Goal: Communication & Community: Answer question/provide support

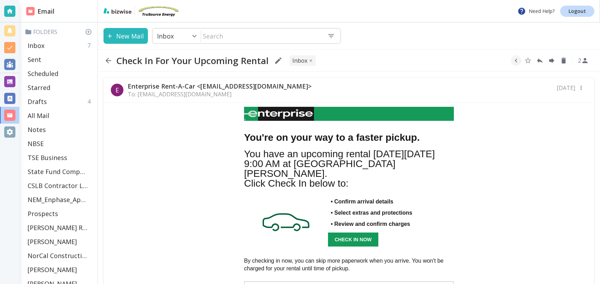
scroll to position [227, 0]
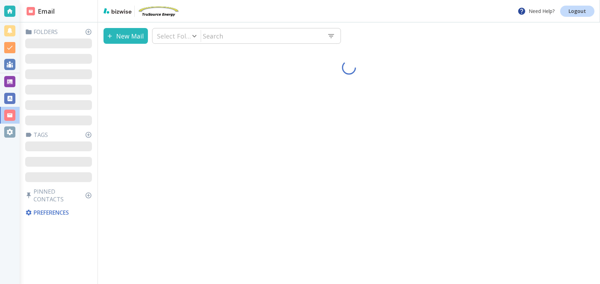
type input "0"
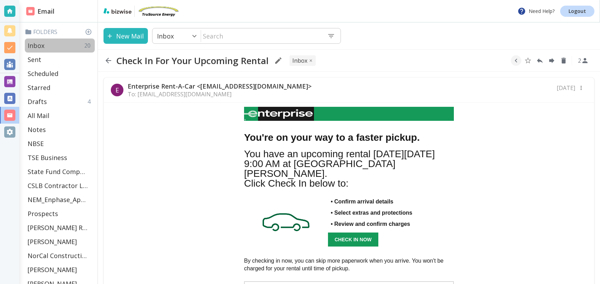
click at [51, 48] on div "Inbox 20" at bounding box center [60, 45] width 70 height 14
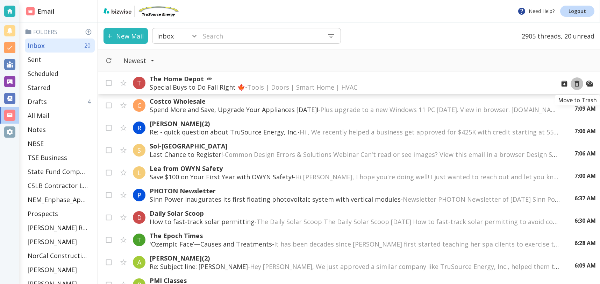
click at [577, 83] on icon "Move to Trash" at bounding box center [577, 84] width 8 height 8
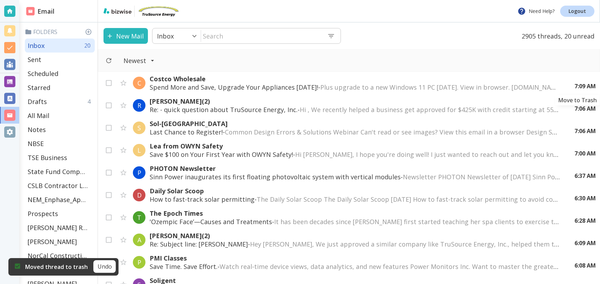
click at [0, 0] on icon "Move to Trash" at bounding box center [0, 0] width 0 height 0
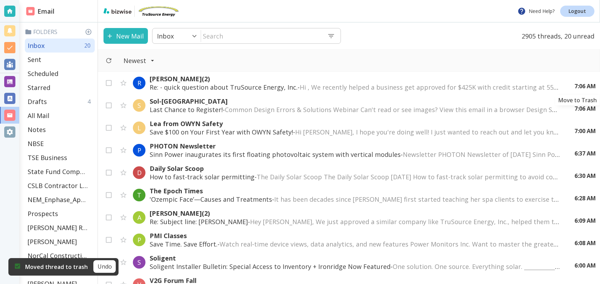
click at [0, 0] on icon "Move to Trash" at bounding box center [0, 0] width 0 height 0
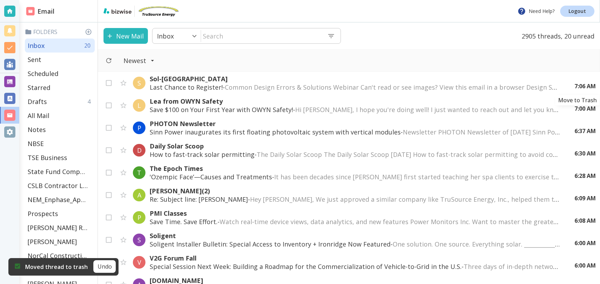
click at [0, 0] on icon "Move to Trash" at bounding box center [0, 0] width 0 height 0
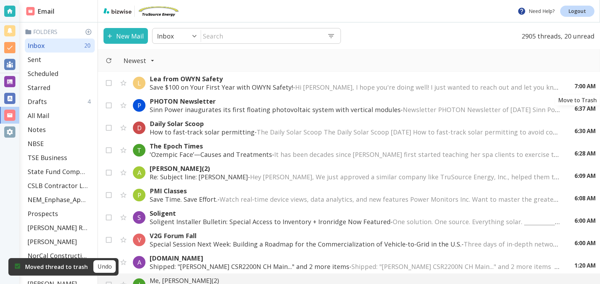
click at [0, 0] on icon "Move to Trash" at bounding box center [0, 0] width 0 height 0
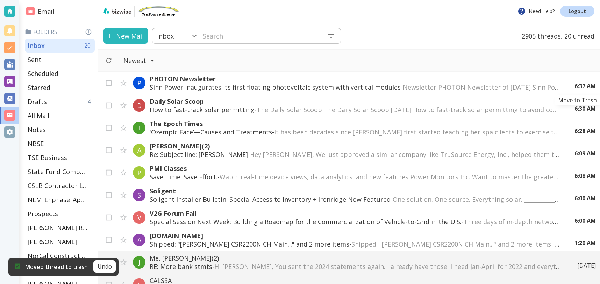
click at [0, 0] on icon "Move to Trash" at bounding box center [0, 0] width 0 height 0
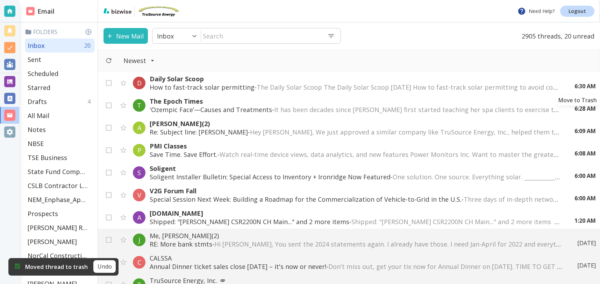
click at [0, 0] on icon "Move to Trash" at bounding box center [0, 0] width 0 height 0
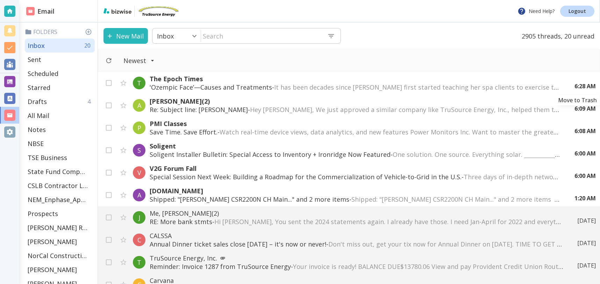
click at [0, 0] on icon "Move to Trash" at bounding box center [0, 0] width 0 height 0
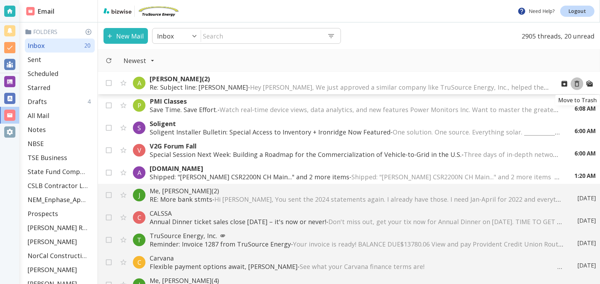
click at [577, 84] on icon "Move to Trash" at bounding box center [577, 84] width 8 height 8
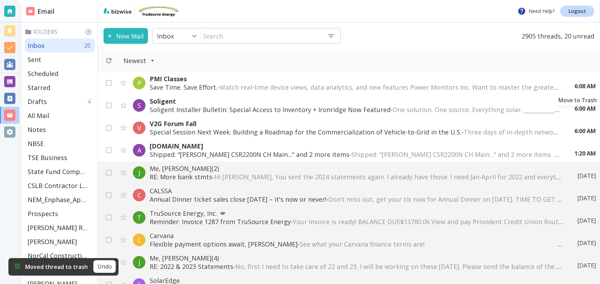
click at [0, 0] on icon "Move to Trash" at bounding box center [0, 0] width 0 height 0
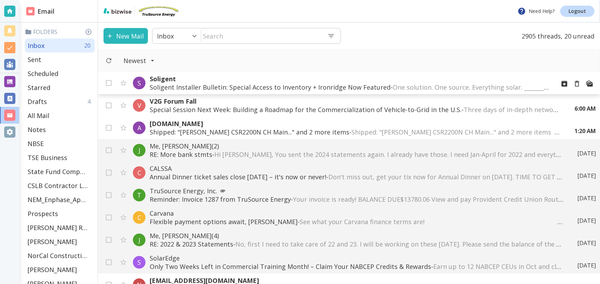
click at [326, 87] on p "Soligent Installer Bulletin: Special Access to Inventory + Ironridge Now Featur…" at bounding box center [350, 87] width 400 height 8
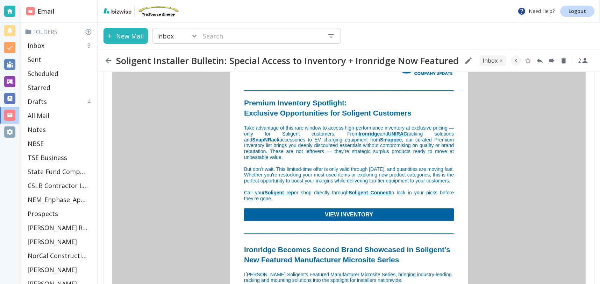
scroll to position [95, 0]
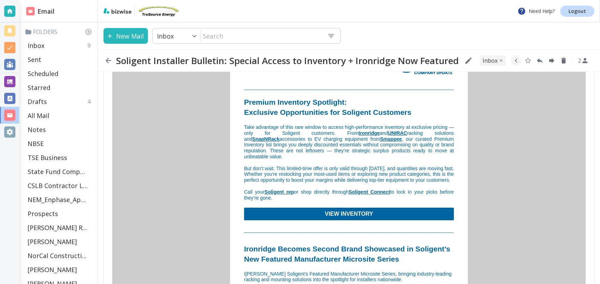
click at [353, 212] on link "VIEW INVENTORY" at bounding box center [349, 213] width 48 height 6
click at [67, 43] on div "Inbox 9" at bounding box center [60, 45] width 70 height 14
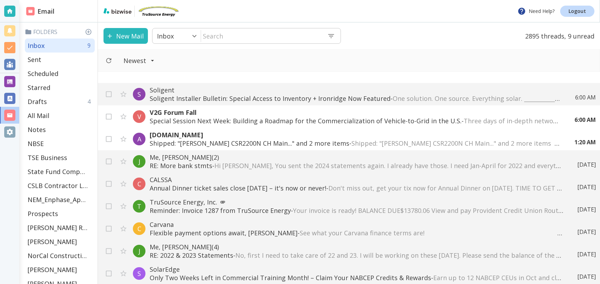
click at [253, 162] on span "Hi Tony, You sent the 2024 statements again. I already have those. I need Jan-A…" at bounding box center [516, 165] width 604 height 8
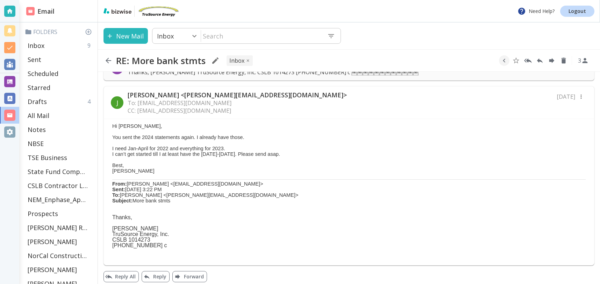
scroll to position [27, 0]
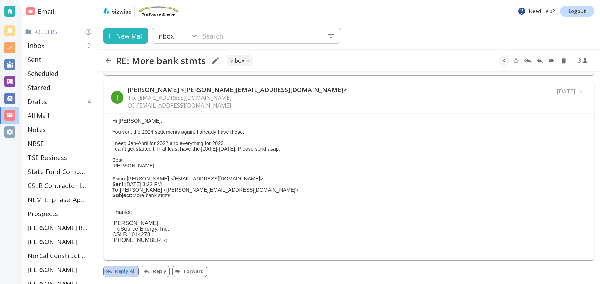
click at [130, 270] on button "Reply All" at bounding box center [120, 270] width 35 height 11
type textarea "<div class="bizwise_content"></div><div class="gmail_signature"><br>--<br><p>Th…"
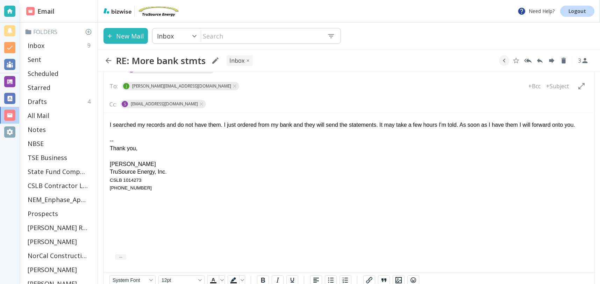
scroll to position [237, 0]
click at [506, 63] on icon "button" at bounding box center [504, 61] width 8 height 8
click at [502, 62] on icon "Move to Folder" at bounding box center [501, 60] width 6 height 5
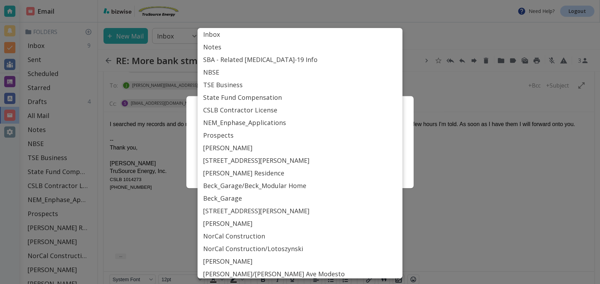
click at [330, 0] on body "Need Help? Logout Email Folders Inbox 9 Sent Scheduled Starred Drafts 4 All Mai…" at bounding box center [300, 0] width 600 height 0
click at [237, 87] on li "TSE Business" at bounding box center [300, 84] width 205 height 13
type input "Label_15"
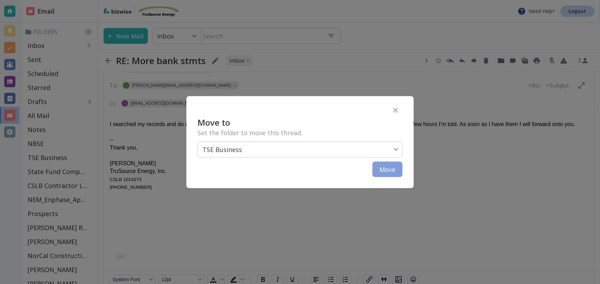
click at [386, 168] on button "Move" at bounding box center [387, 168] width 30 height 15
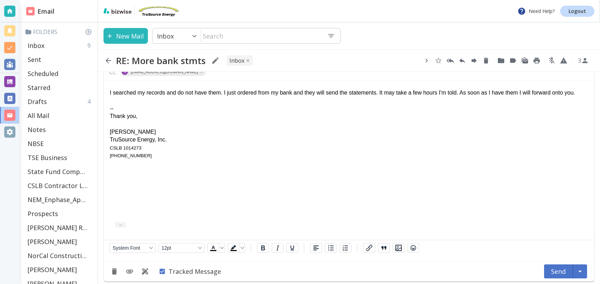
scroll to position [273, 0]
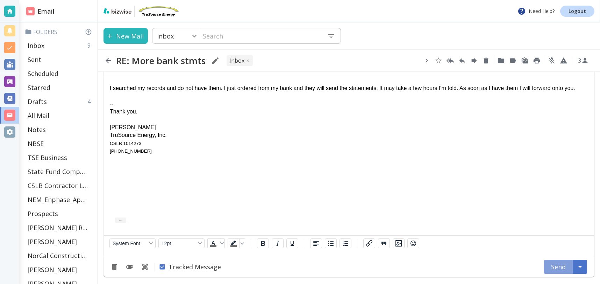
click at [562, 268] on button "Send" at bounding box center [558, 266] width 29 height 14
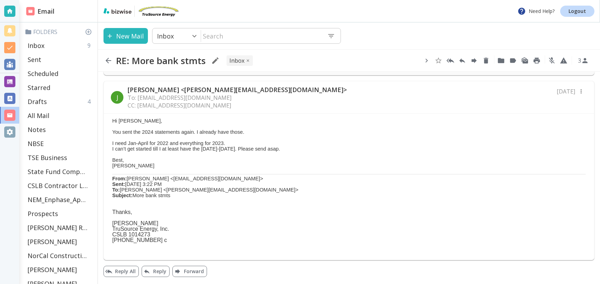
scroll to position [27, 0]
